Goal: Information Seeking & Learning: Learn about a topic

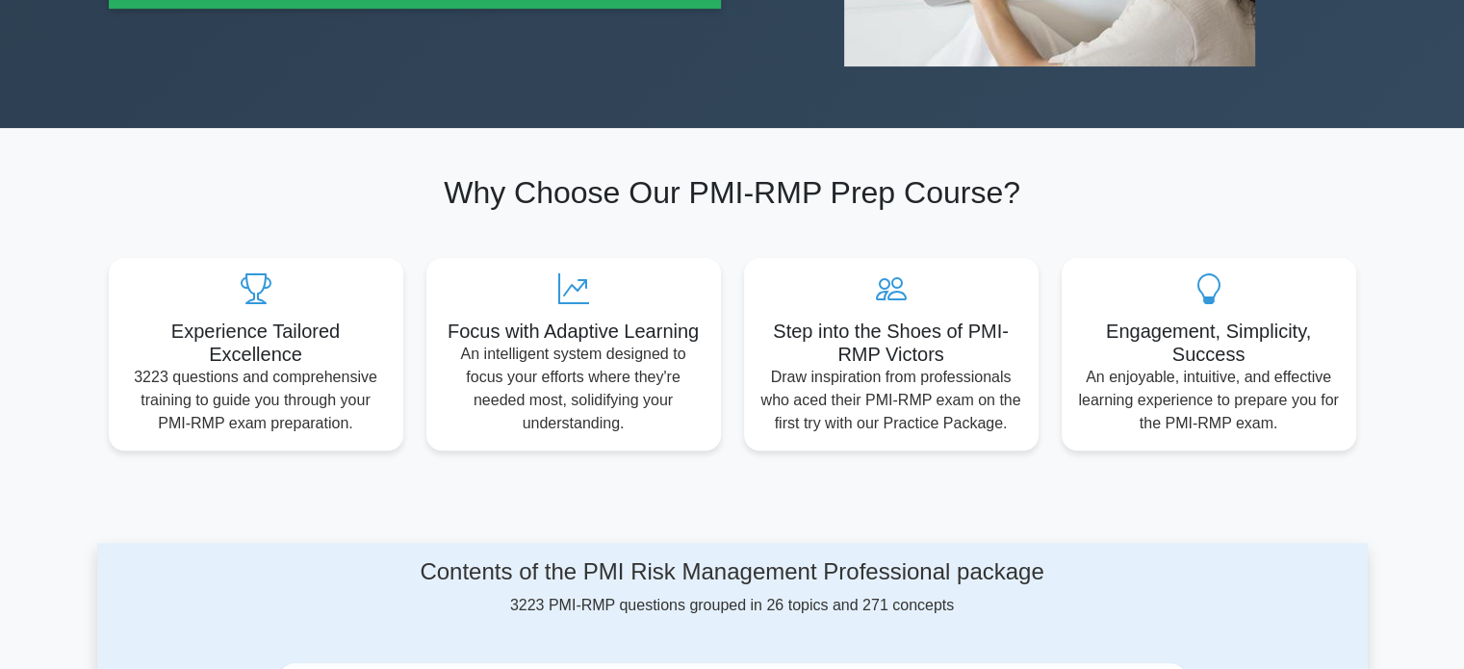
scroll to position [481, 0]
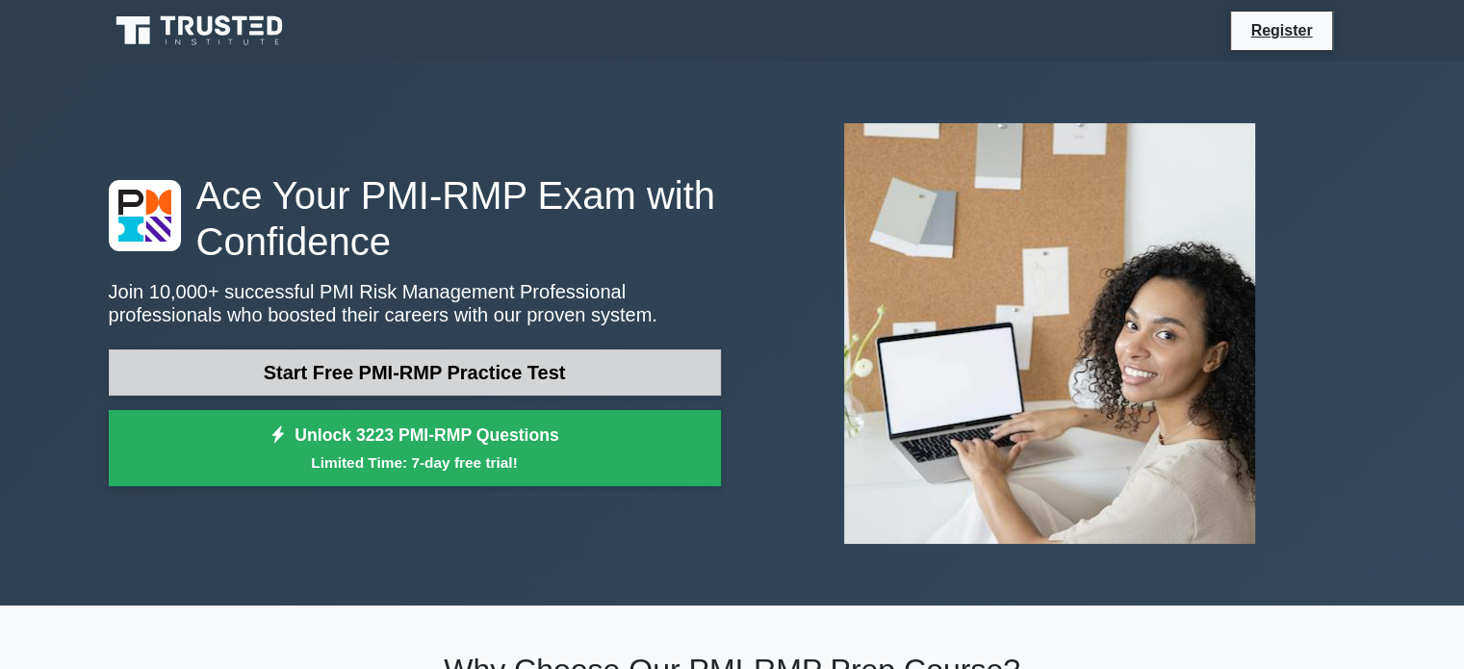
click at [487, 372] on link "Start Free PMI-RMP Practice Test" at bounding box center [415, 372] width 612 height 46
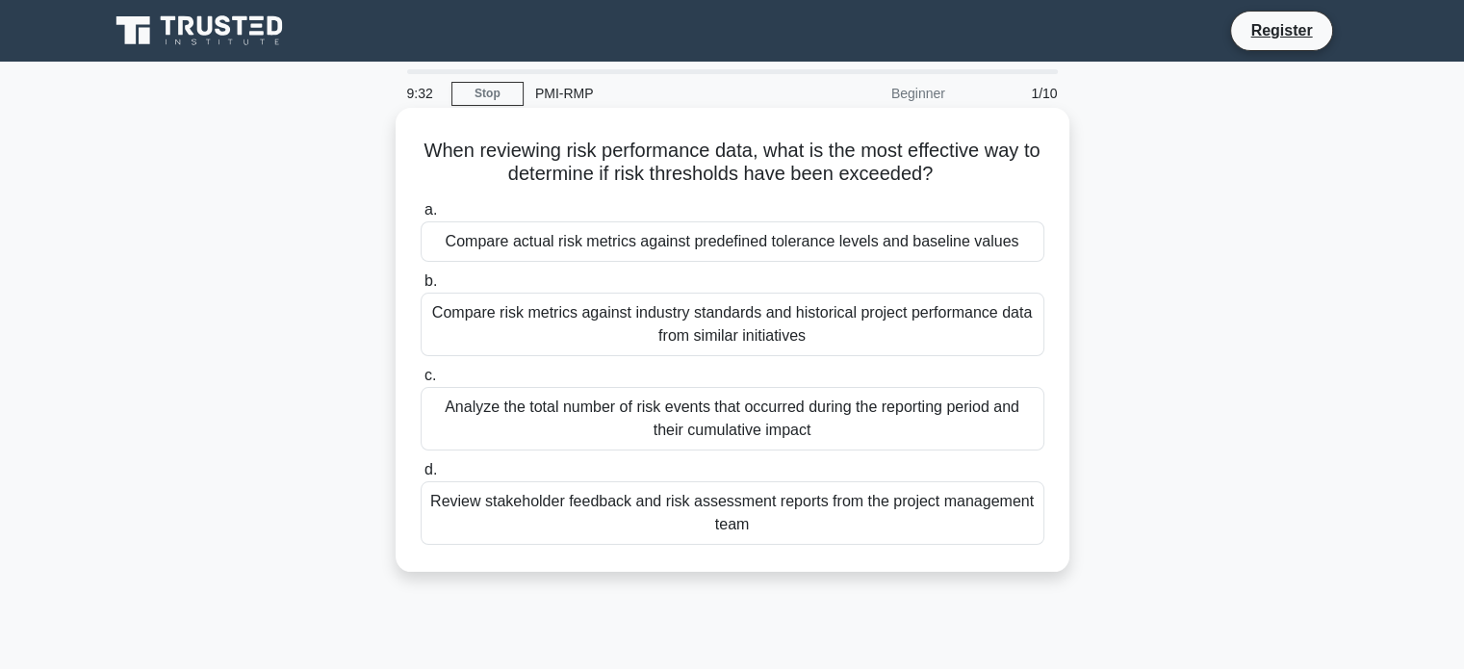
click at [719, 411] on div "Analyze the total number of risk events that occurred during the reporting peri…" at bounding box center [733, 419] width 624 height 64
click at [421, 382] on input "c. Analyze the total number of risk events that occurred during the reporting p…" at bounding box center [421, 376] width 0 height 13
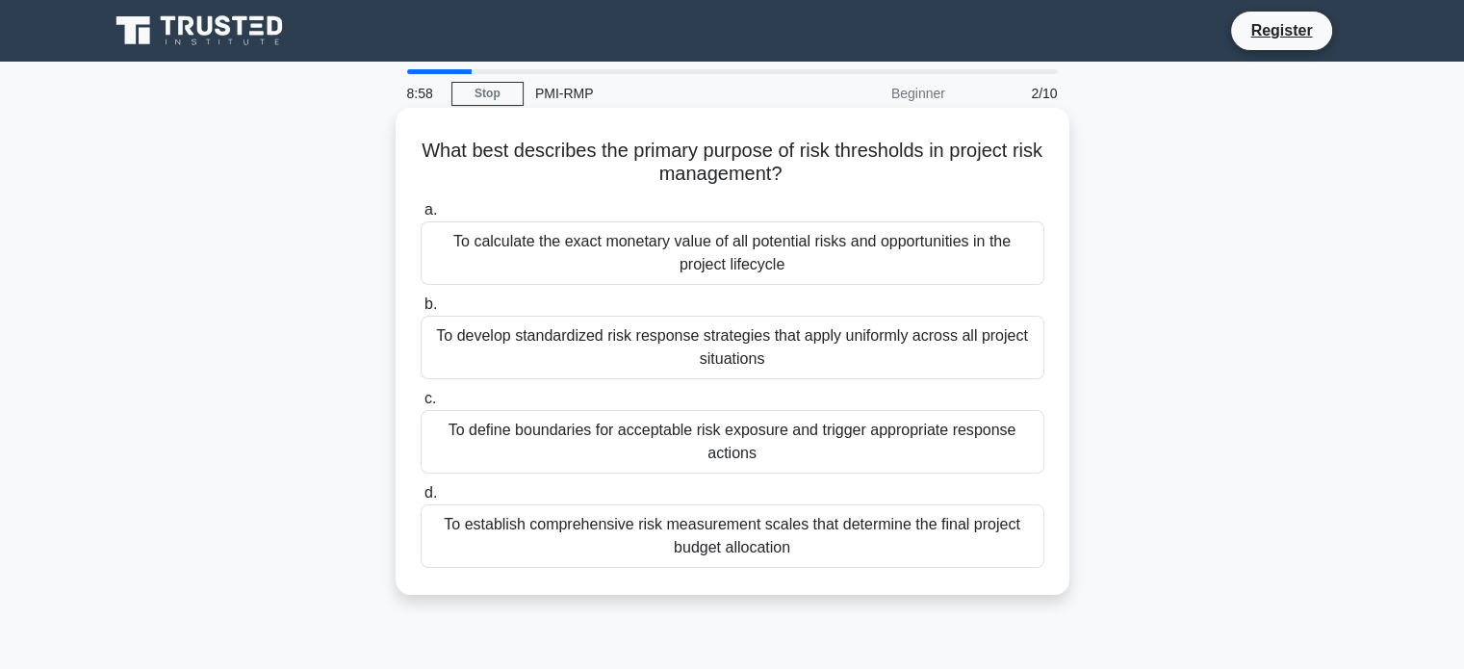
click at [663, 345] on div "To develop standardized risk response strategies that apply uniformly across al…" at bounding box center [733, 348] width 624 height 64
click at [421, 311] on input "b. To develop standardized risk response strategies that apply uniformly across…" at bounding box center [421, 304] width 0 height 13
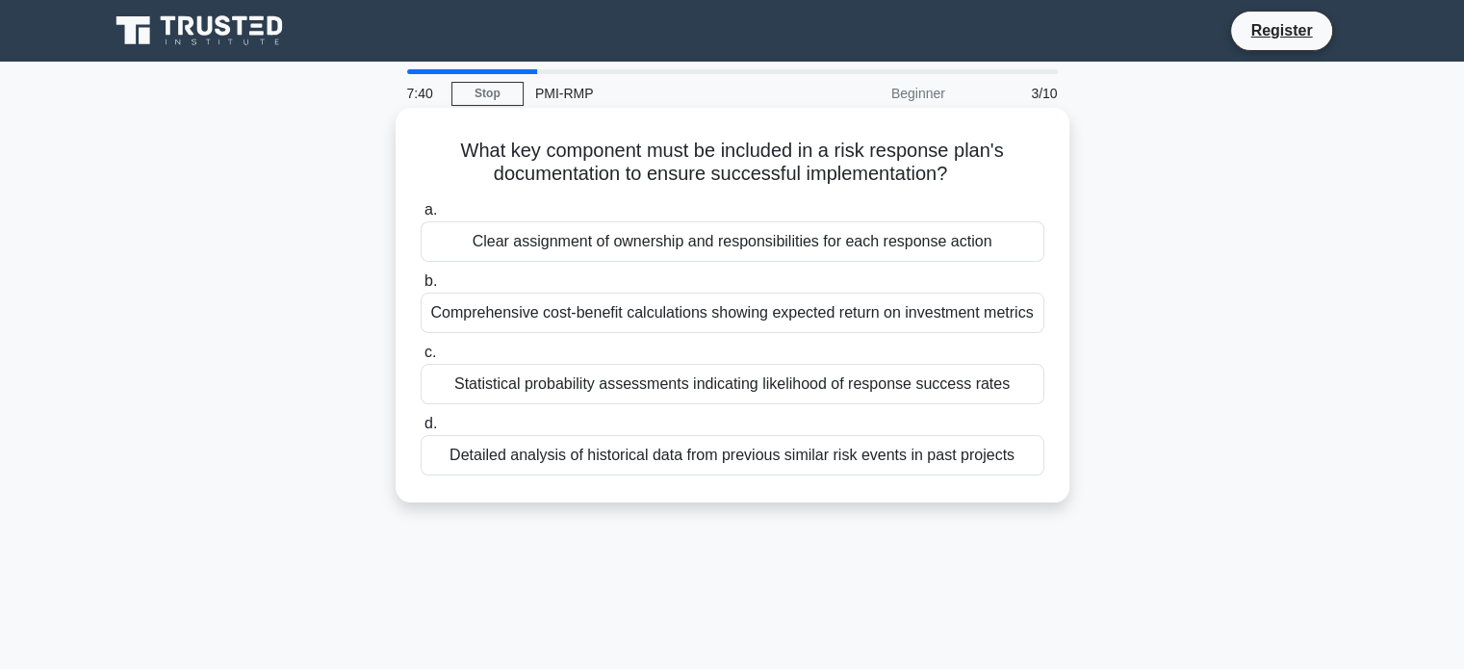
click at [982, 390] on div "Statistical probability assessments indicating likelihood of response success r…" at bounding box center [733, 384] width 624 height 40
click at [421, 359] on input "c. Statistical probability assessments indicating likelihood of response succes…" at bounding box center [421, 352] width 0 height 13
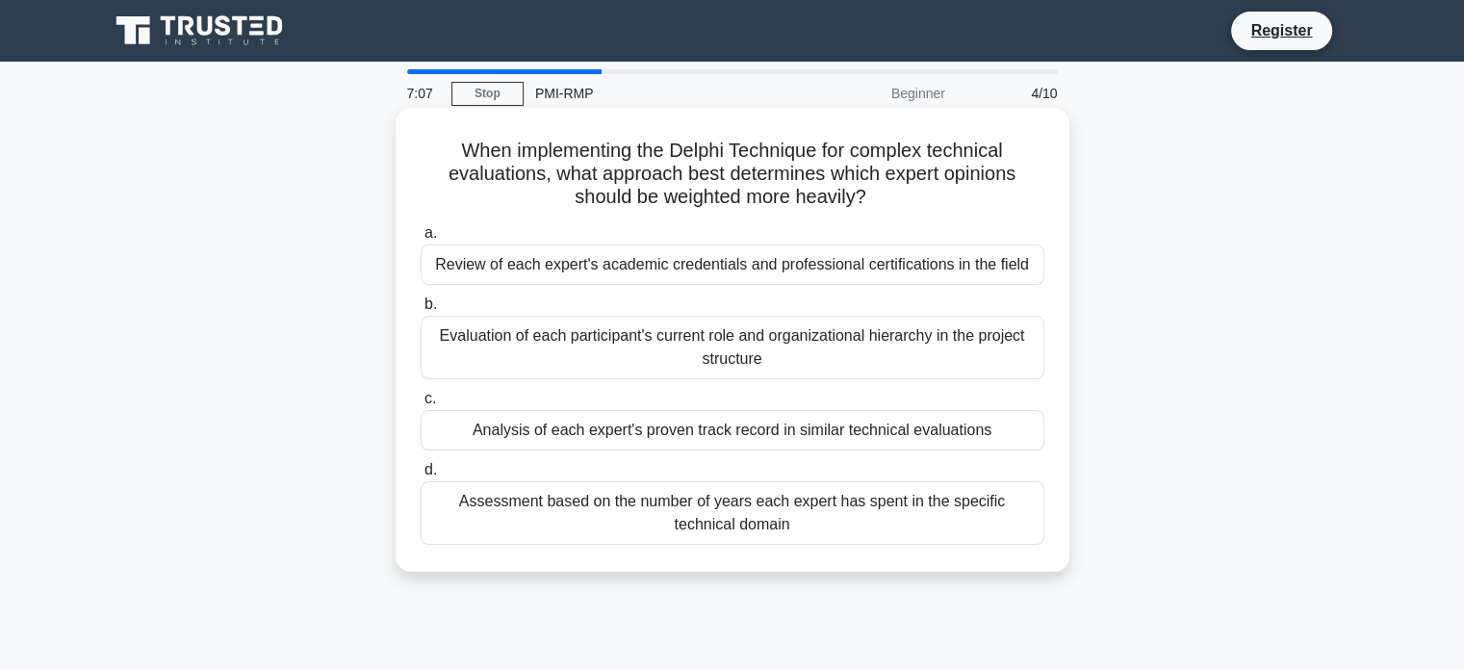
click at [731, 503] on div "Assessment based on the number of years each expert has spent in the specific t…" at bounding box center [733, 513] width 624 height 64
click at [421, 476] on input "d. Assessment based on the number of years each expert has spent in the specifi…" at bounding box center [421, 470] width 0 height 13
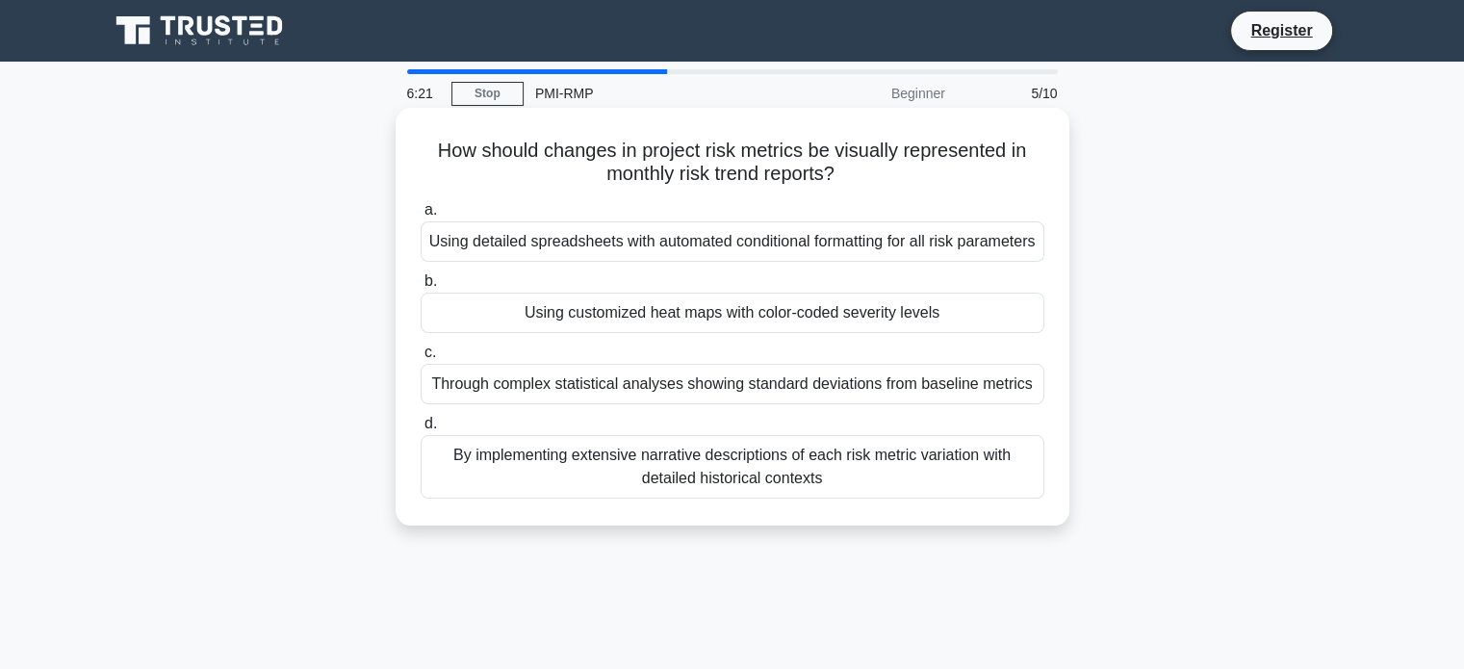
click at [872, 496] on div "By implementing extensive narrative descriptions of each risk metric variation …" at bounding box center [733, 467] width 624 height 64
click at [421, 430] on input "d. By implementing extensive narrative descriptions of each risk metric variati…" at bounding box center [421, 424] width 0 height 13
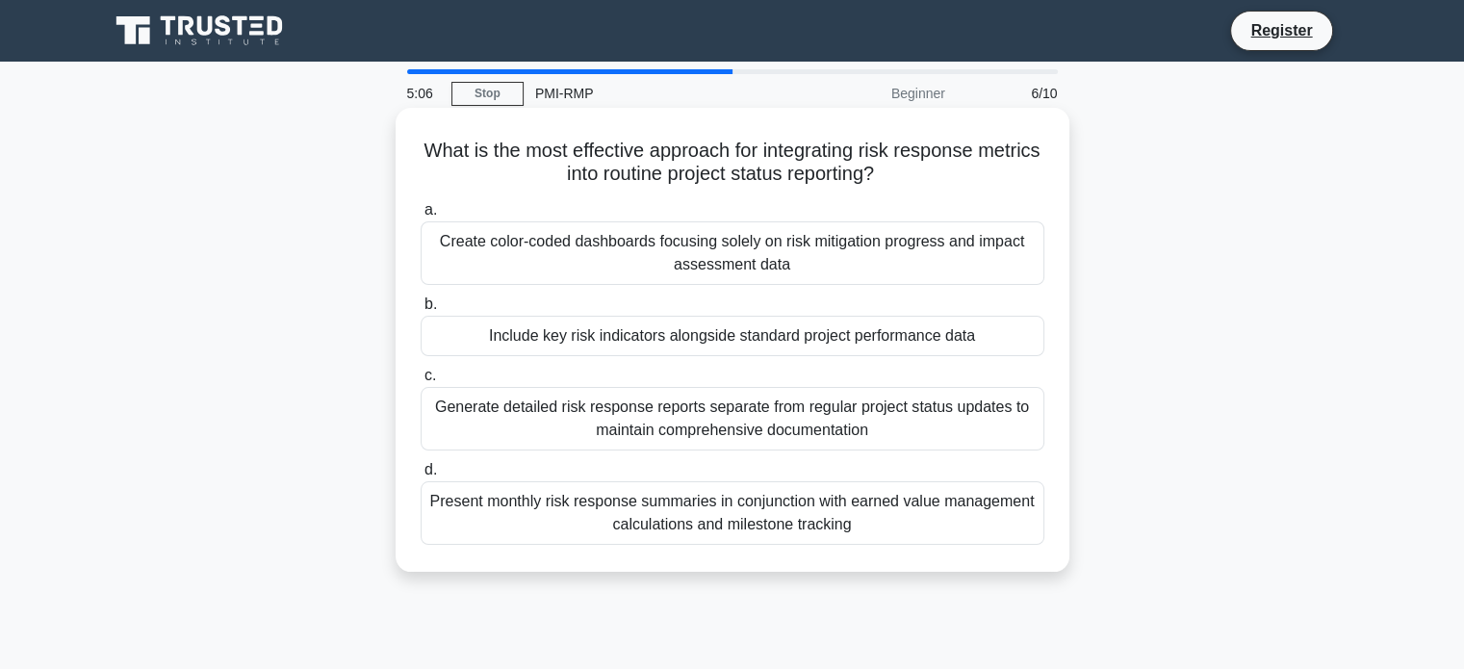
click at [861, 520] on div "Present monthly risk response summaries in conjunction with earned value manage…" at bounding box center [733, 513] width 624 height 64
click at [421, 476] on input "d. Present monthly risk response summaries in conjunction with earned value man…" at bounding box center [421, 470] width 0 height 13
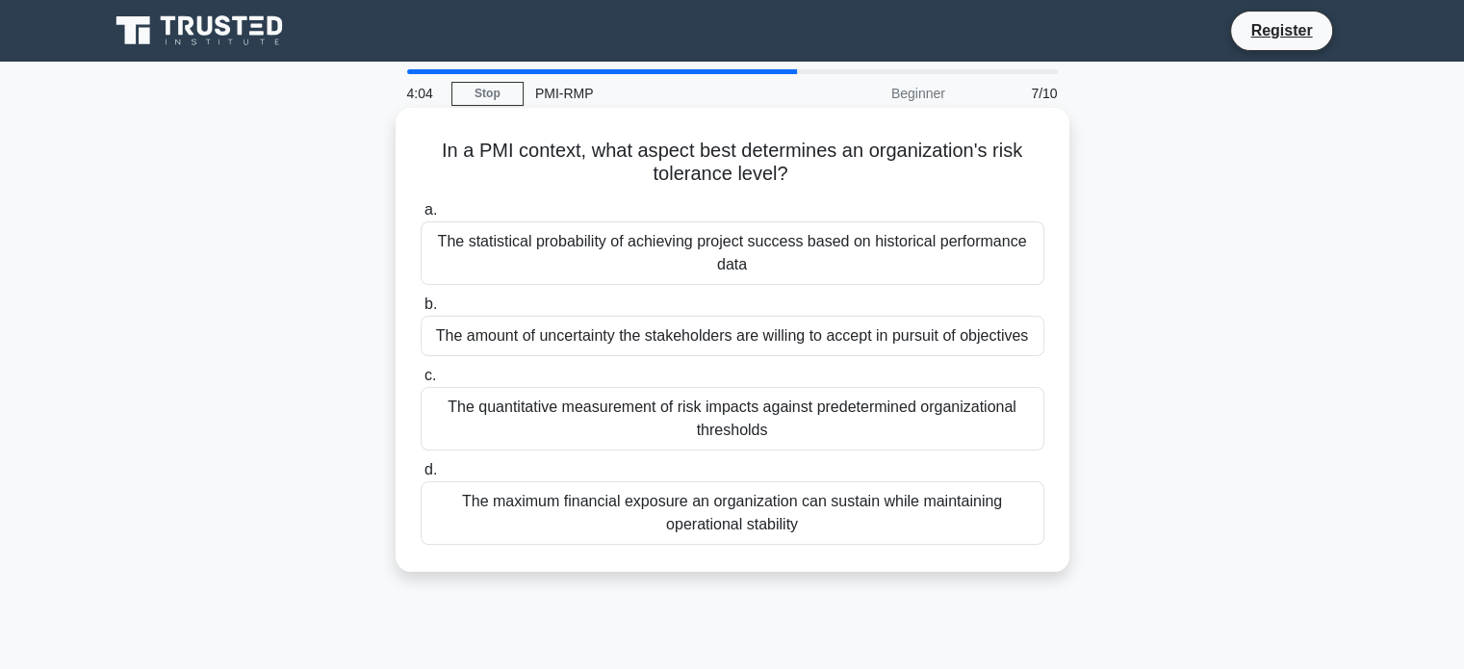
click at [824, 419] on div "The quantitative measurement of risk impacts against predetermined organization…" at bounding box center [733, 419] width 624 height 64
click at [421, 382] on input "c. The quantitative measurement of risk impacts against predetermined organizat…" at bounding box center [421, 376] width 0 height 13
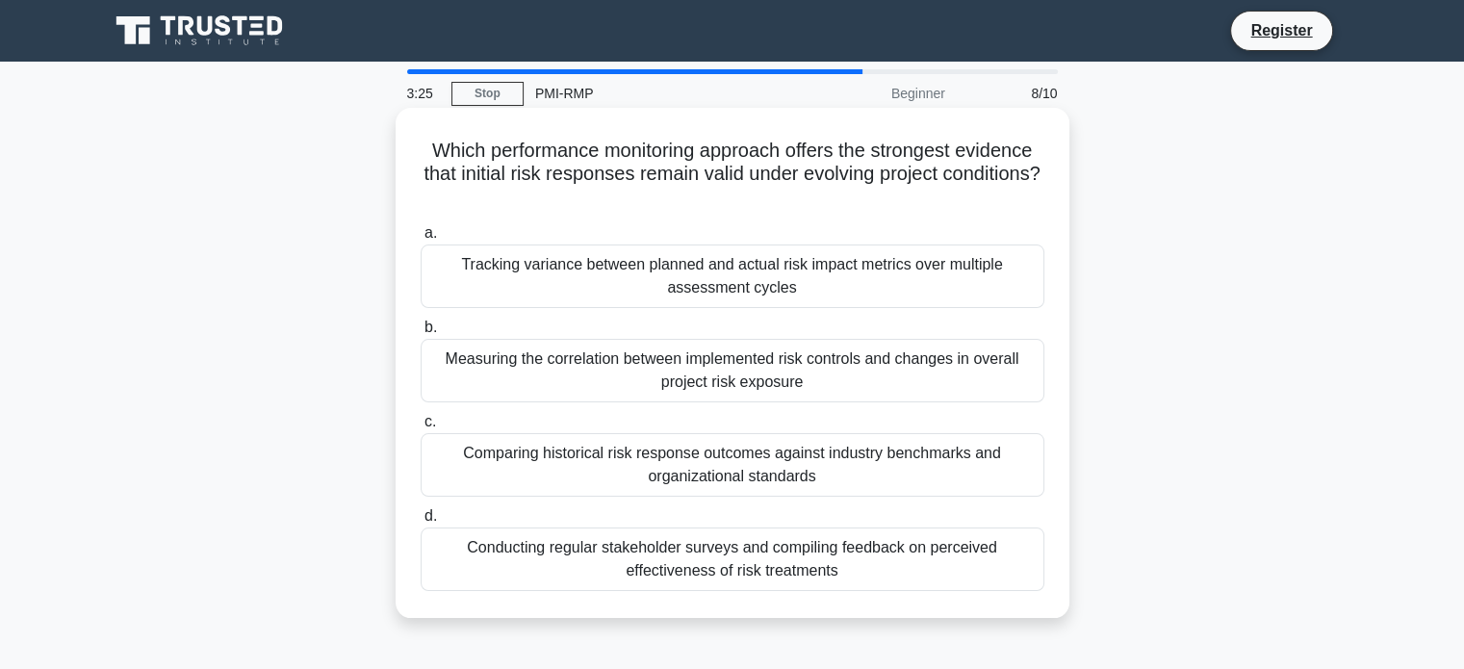
click at [808, 280] on div "Tracking variance between planned and actual risk impact metrics over multiple …" at bounding box center [733, 276] width 624 height 64
click at [421, 240] on input "a. Tracking variance between planned and actual risk impact metrics over multip…" at bounding box center [421, 233] width 0 height 13
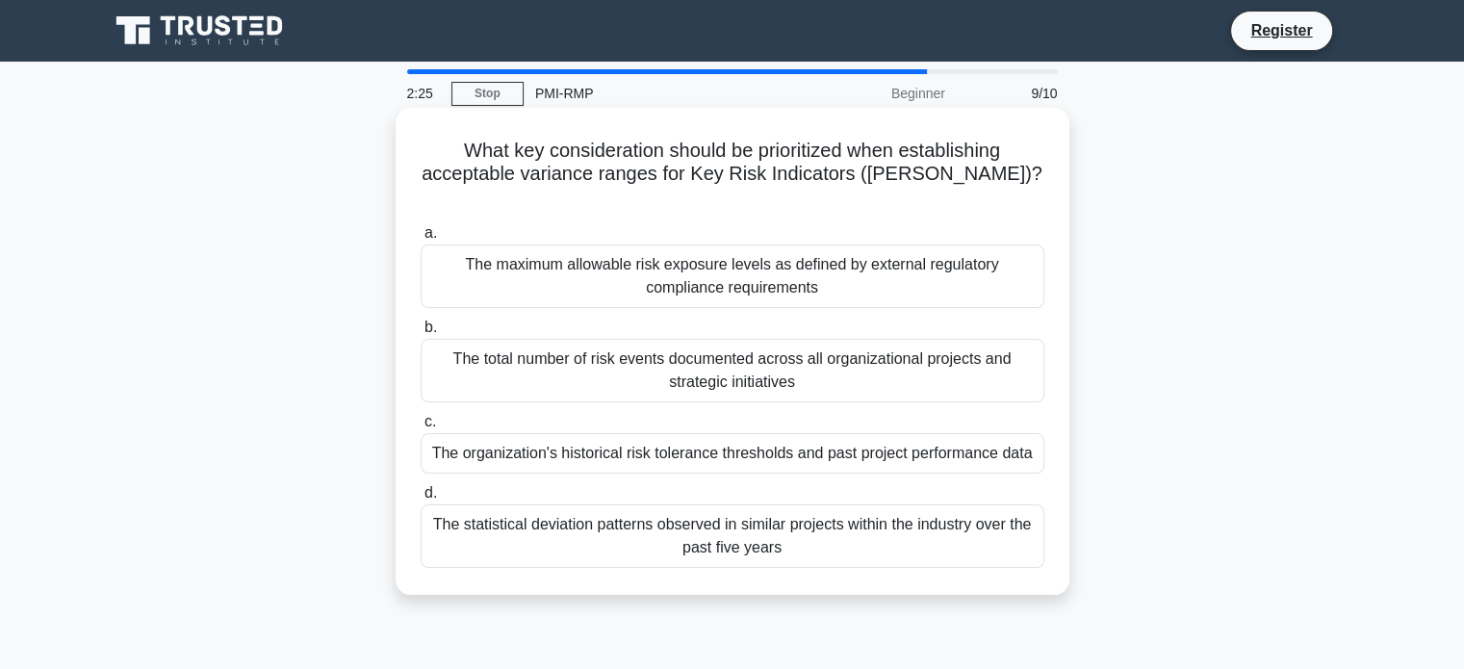
click at [894, 434] on div "The organization's historical risk tolerance thresholds and past project perfor…" at bounding box center [733, 453] width 624 height 40
click at [421, 428] on input "c. The organization's historical risk tolerance thresholds and past project per…" at bounding box center [421, 422] width 0 height 13
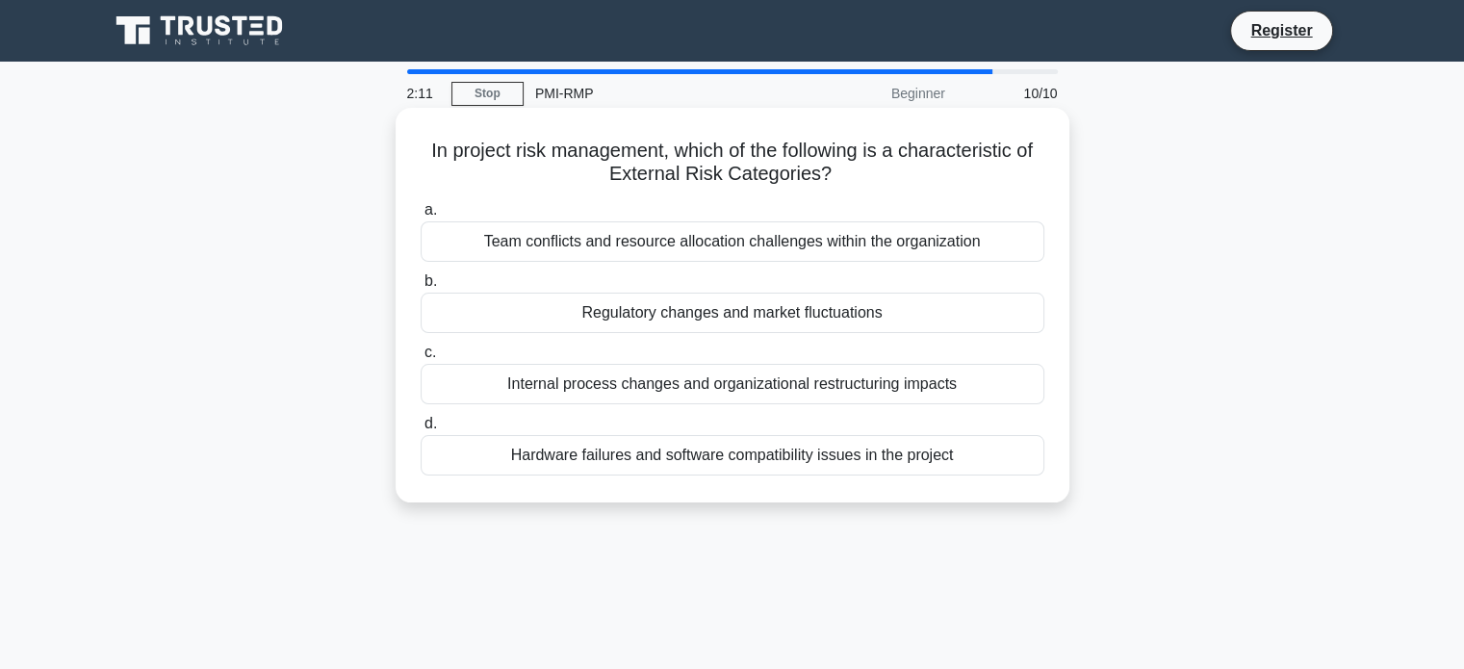
click at [728, 312] on div "Regulatory changes and market fluctuations" at bounding box center [733, 313] width 624 height 40
click at [421, 288] on input "b. Regulatory changes and market fluctuations" at bounding box center [421, 281] width 0 height 13
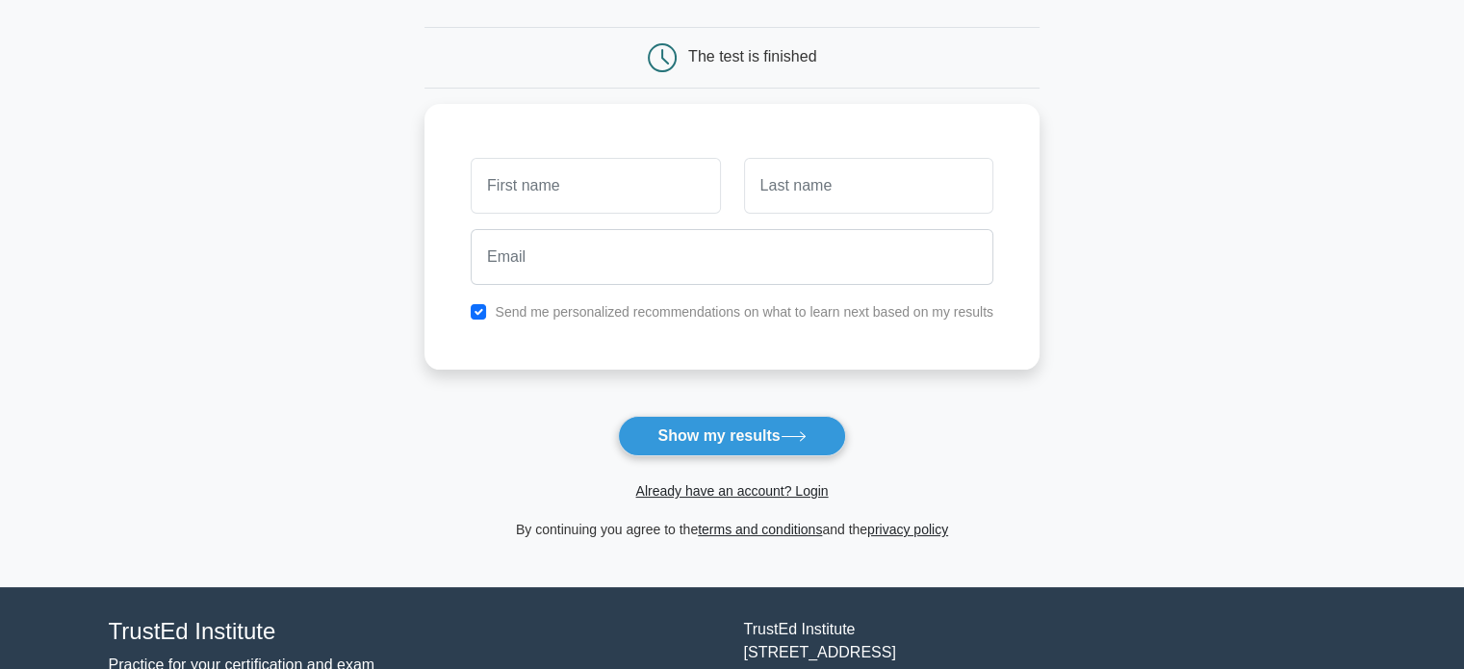
scroll to position [8, 0]
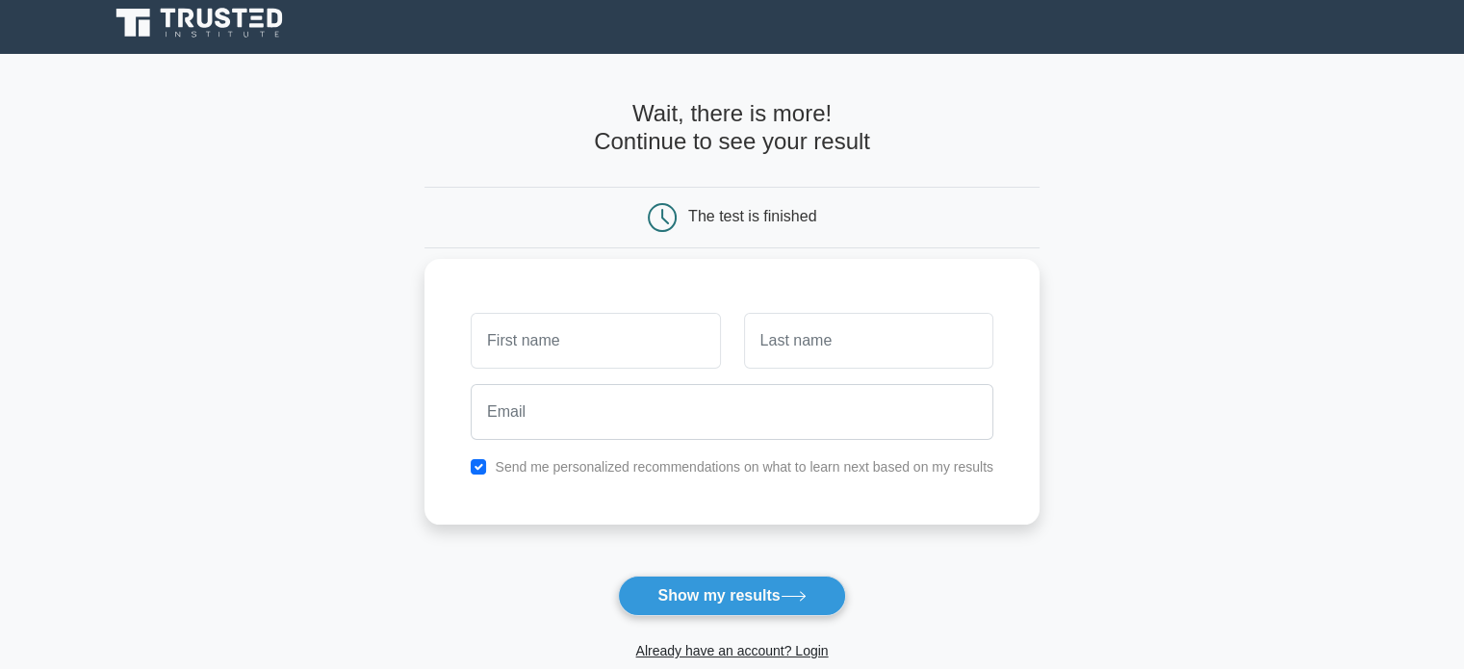
type input "ش"
type input "amr"
click at [812, 322] on input "text" at bounding box center [868, 341] width 249 height 56
type input "elturky"
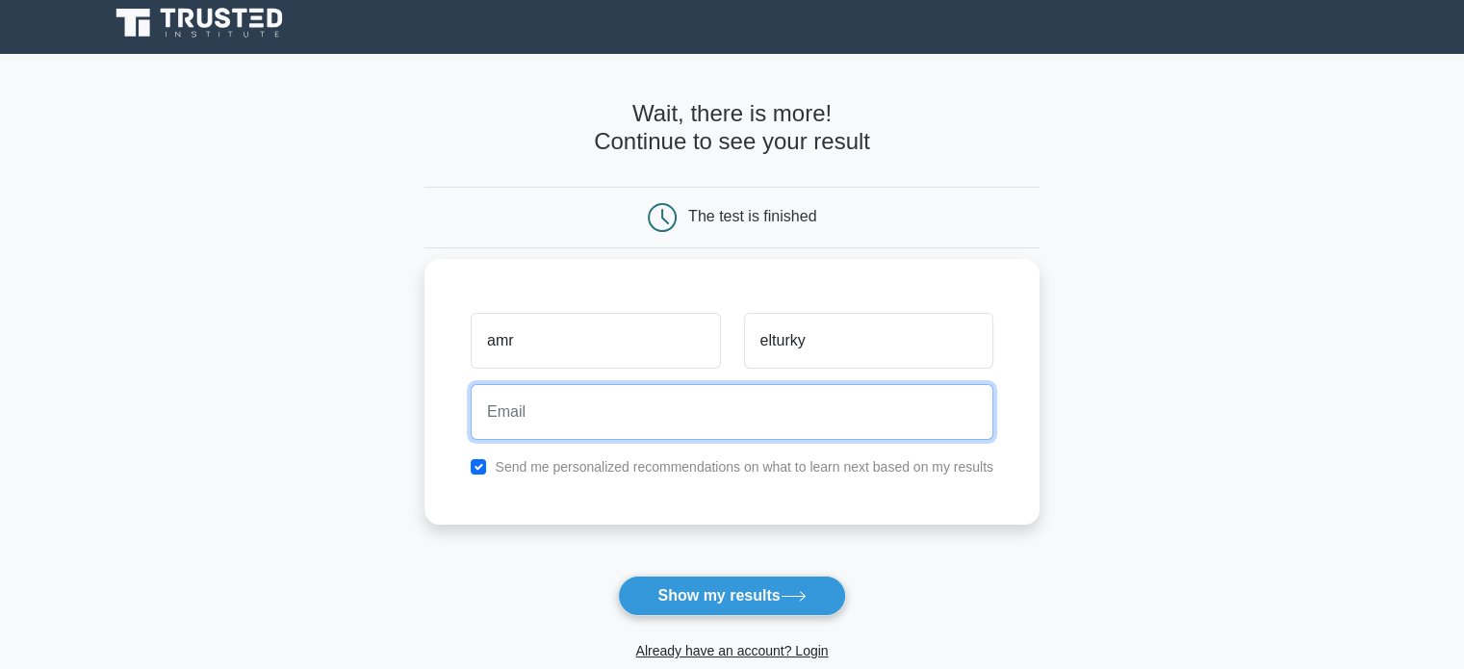
click at [812, 406] on input "email" at bounding box center [732, 412] width 523 height 56
type input "Amrelturky93@gmail.com"
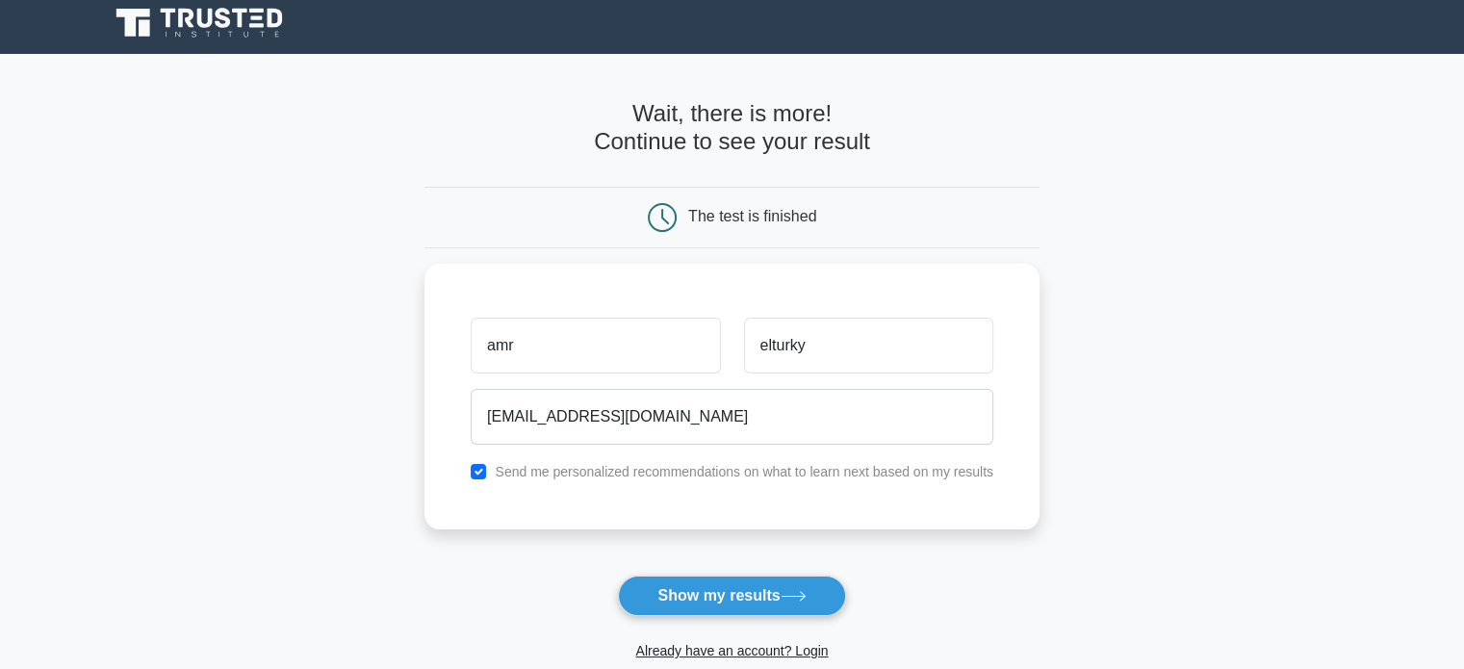
click at [774, 591] on button "Show my results" at bounding box center [731, 595] width 227 height 40
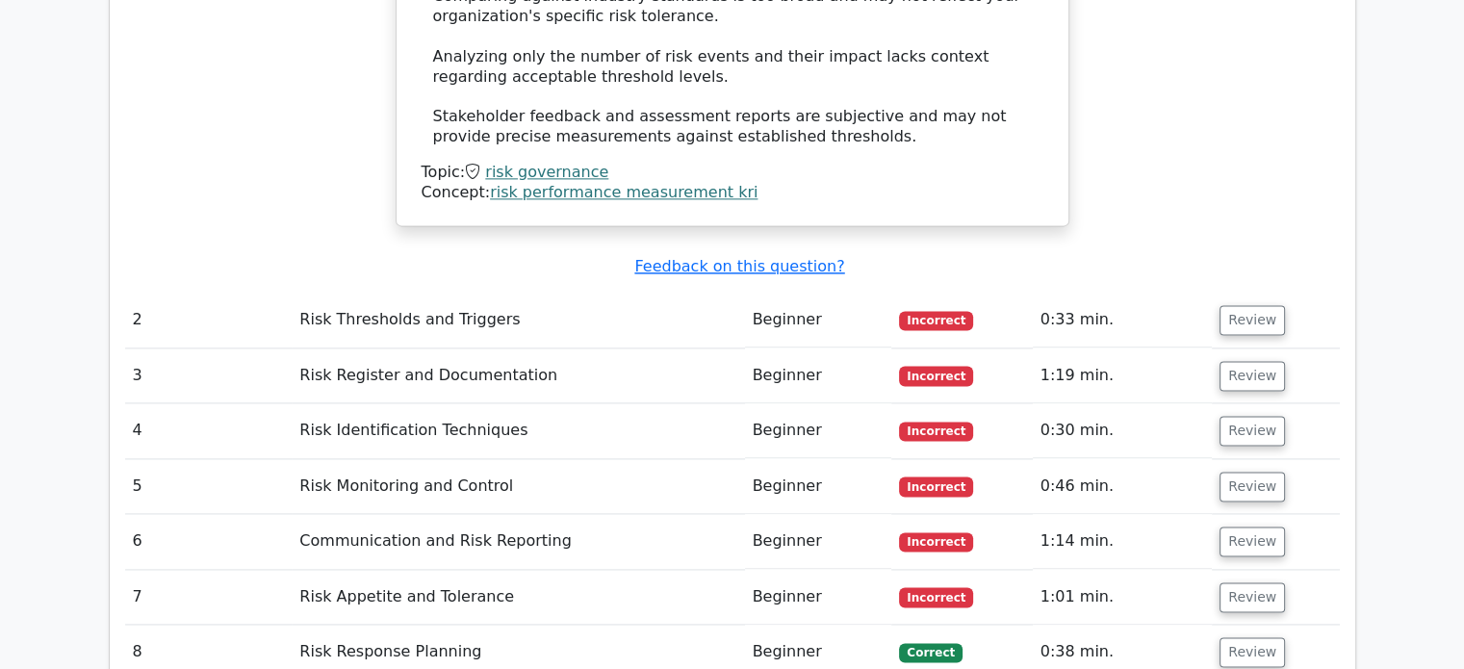
scroll to position [2502, 0]
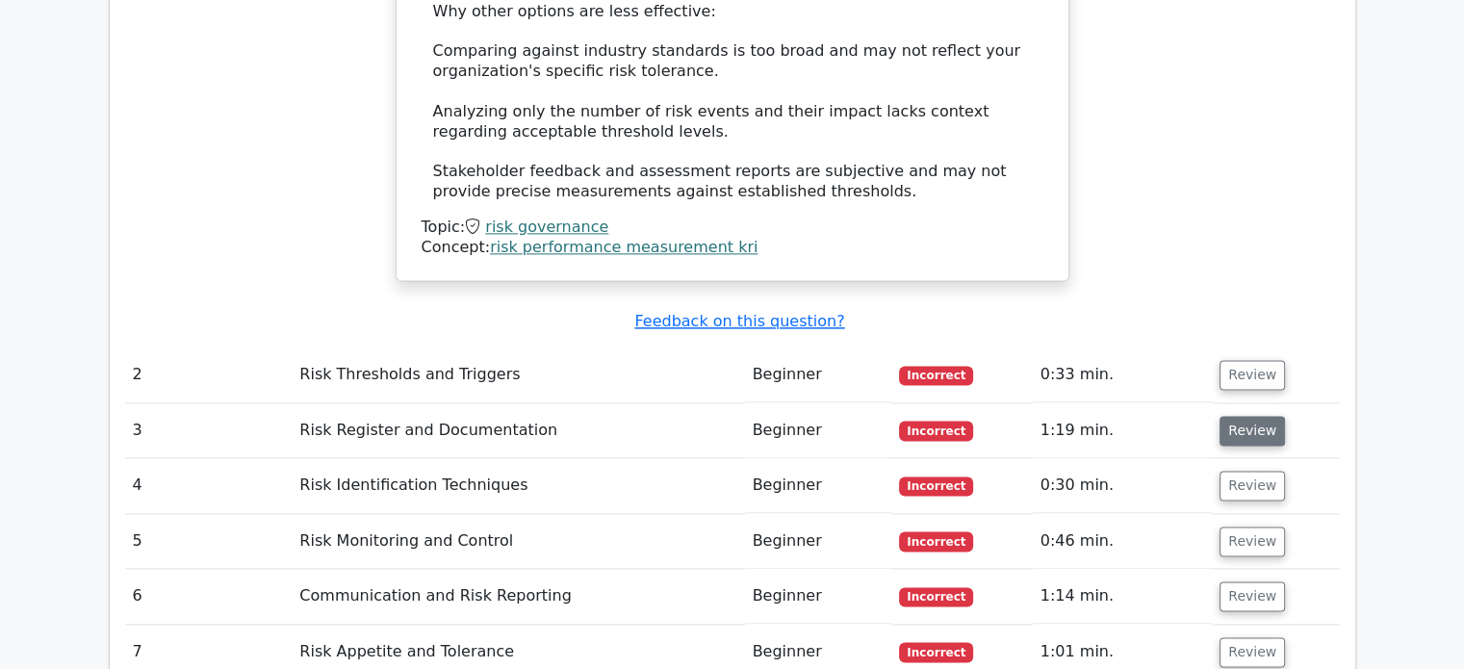
click at [1242, 416] on button "Review" at bounding box center [1251, 431] width 65 height 30
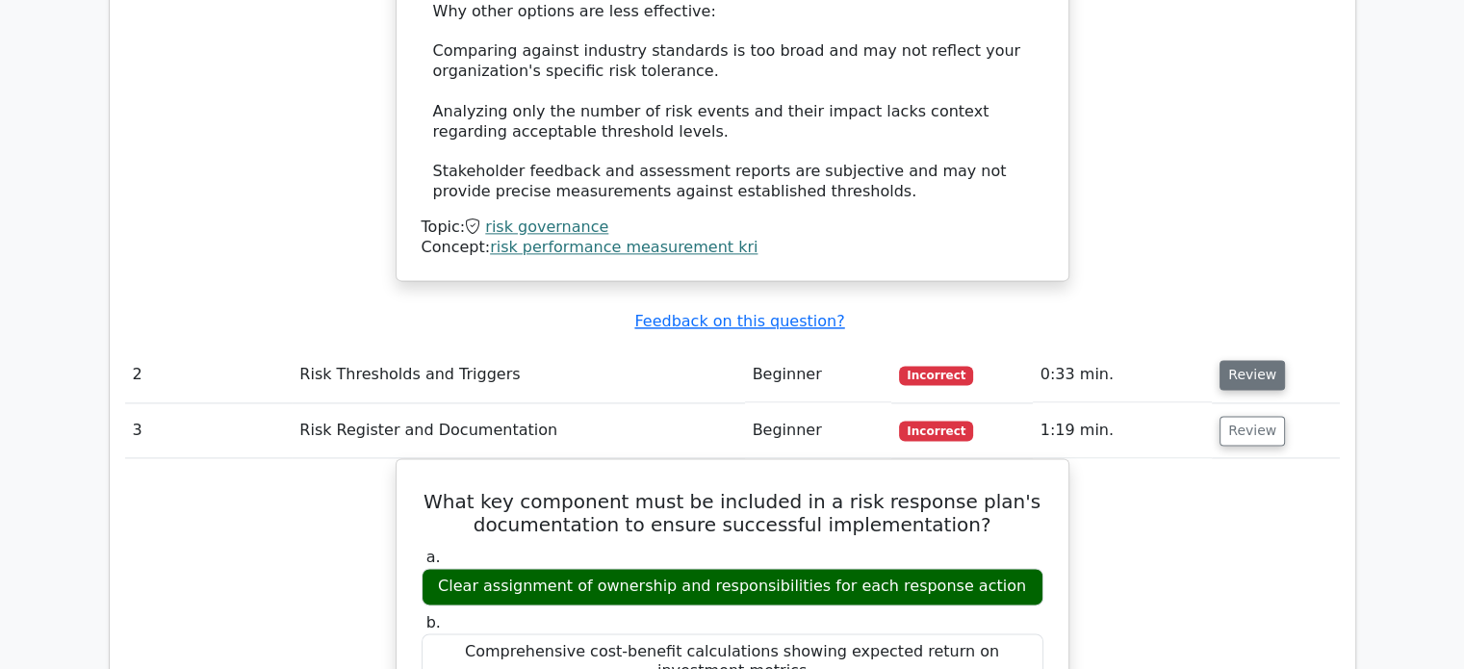
click at [1248, 360] on button "Review" at bounding box center [1251, 375] width 65 height 30
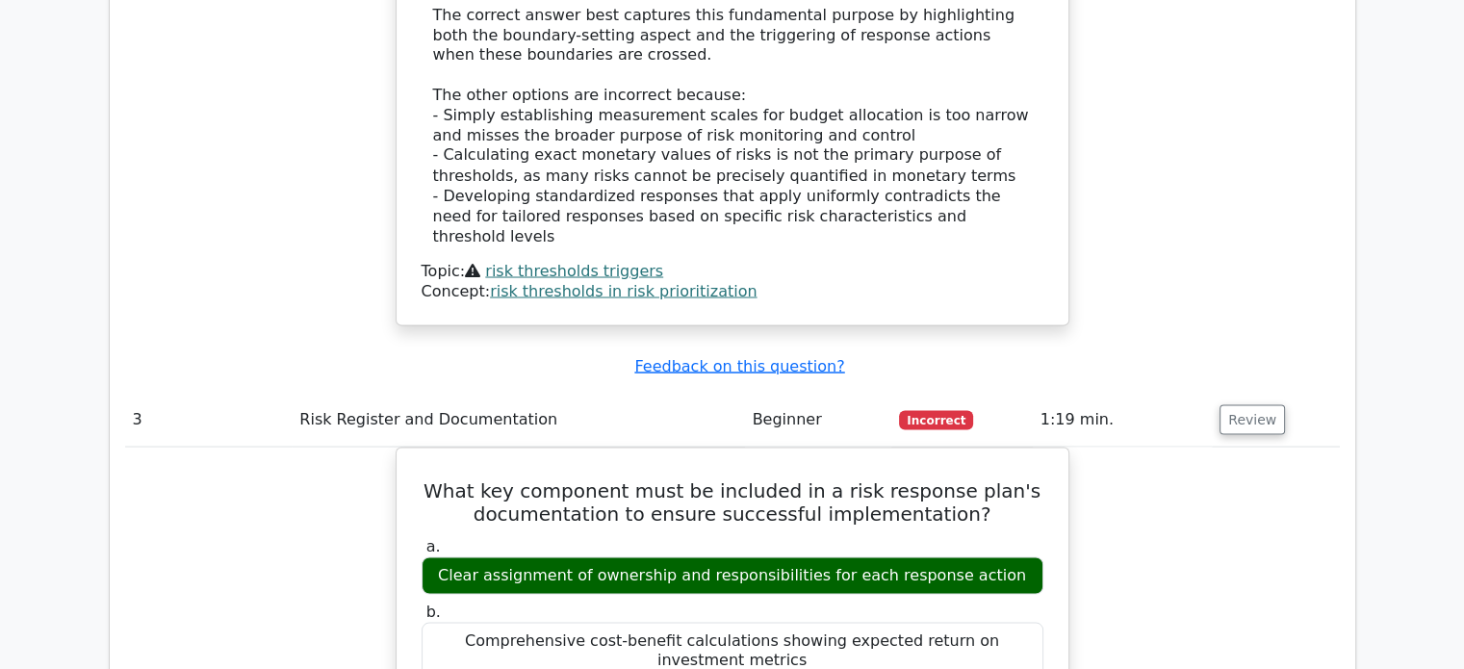
scroll to position [3657, 0]
